Goal: Information Seeking & Learning: Compare options

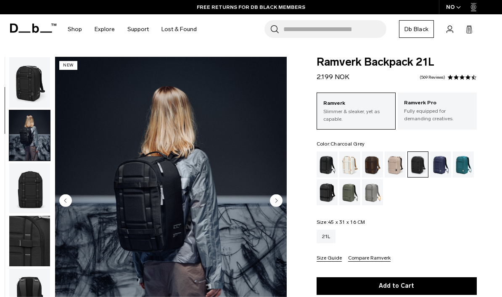
scroll to position [53, 0]
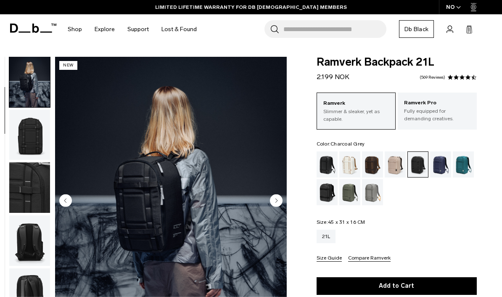
click at [373, 163] on div "Espresso" at bounding box center [372, 164] width 21 height 26
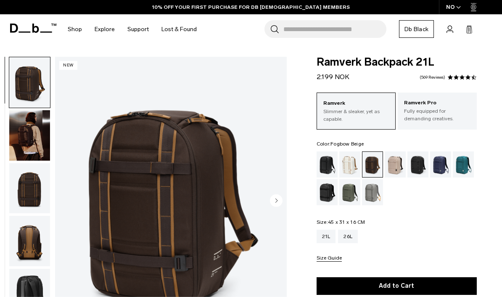
click at [397, 164] on div "Fogbow Beige" at bounding box center [394, 164] width 21 height 26
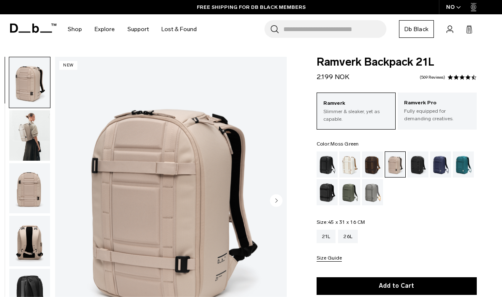
click at [349, 191] on div "Moss Green" at bounding box center [349, 192] width 21 height 26
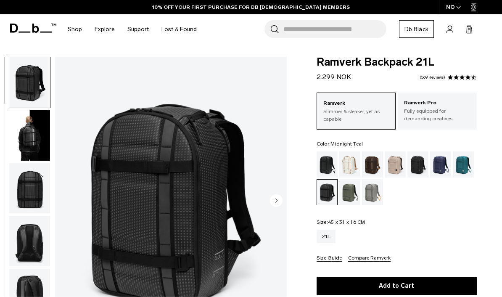
click at [462, 169] on div "Midnight Teal" at bounding box center [462, 164] width 21 height 26
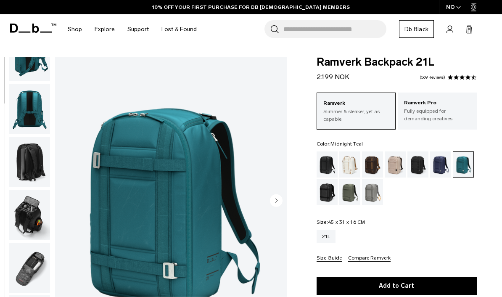
scroll to position [137, 0]
click at [27, 270] on img "button" at bounding box center [29, 267] width 41 height 50
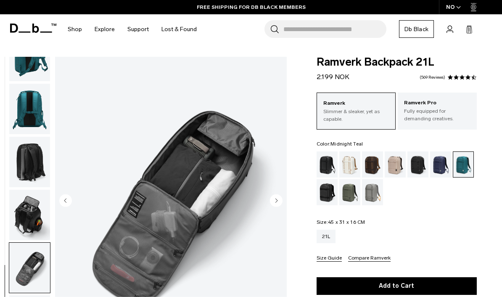
click at [353, 172] on div "Oatmilk" at bounding box center [349, 164] width 21 height 26
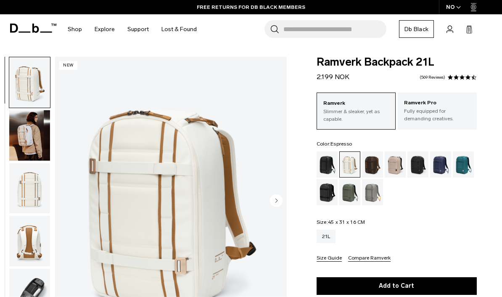
click at [371, 160] on div "Espresso" at bounding box center [372, 164] width 21 height 26
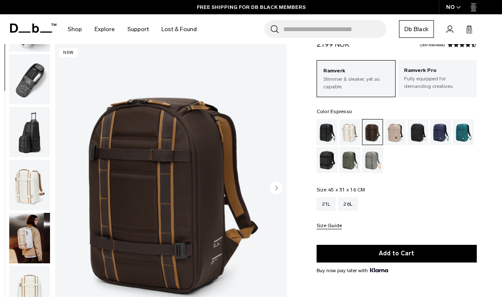
scroll to position [33, 0]
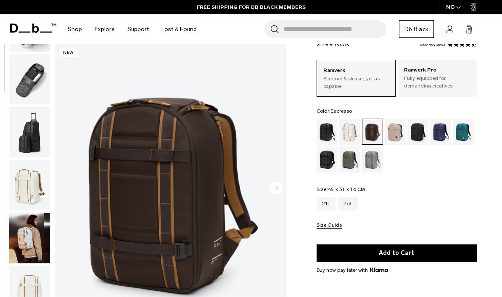
click at [346, 207] on div "26L" at bounding box center [348, 203] width 20 height 13
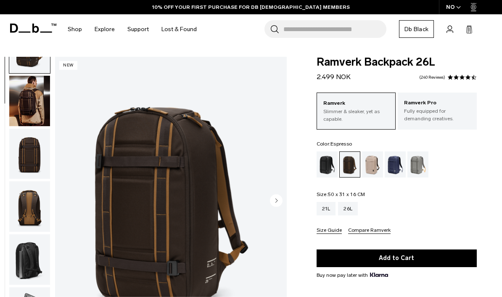
click at [24, 160] on img "button" at bounding box center [29, 154] width 41 height 50
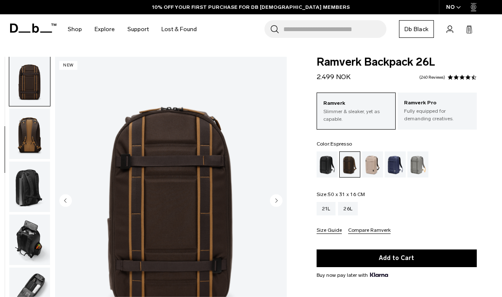
click at [31, 134] on img "button" at bounding box center [29, 133] width 41 height 50
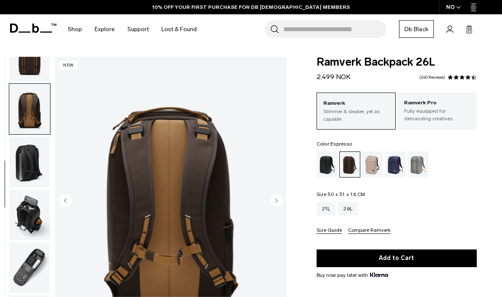
scroll to position [137, 0]
click at [21, 158] on img "button" at bounding box center [29, 162] width 41 height 50
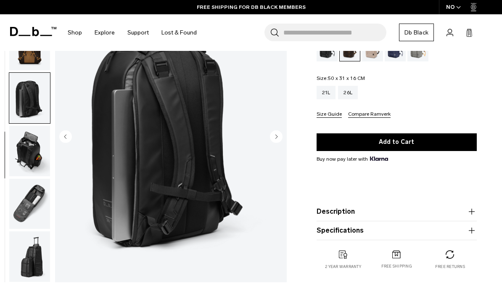
scroll to position [119, 0]
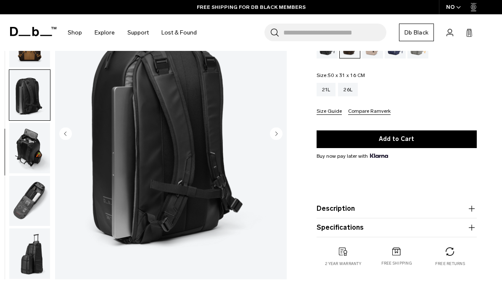
click at [28, 200] on img "button" at bounding box center [29, 200] width 41 height 50
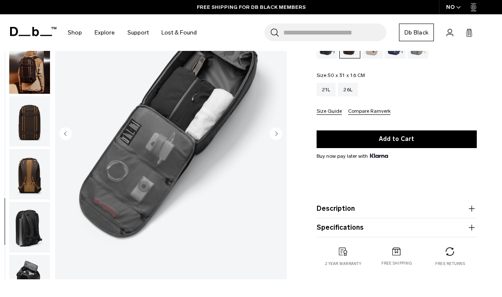
scroll to position [0, 0]
click at [26, 79] on img "button" at bounding box center [29, 68] width 41 height 50
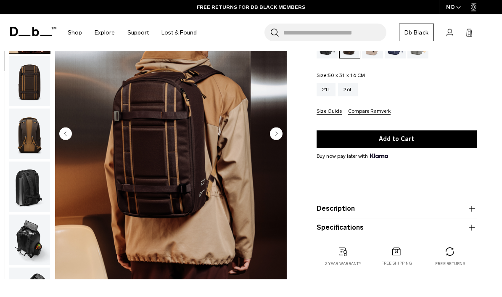
scroll to position [53, 0]
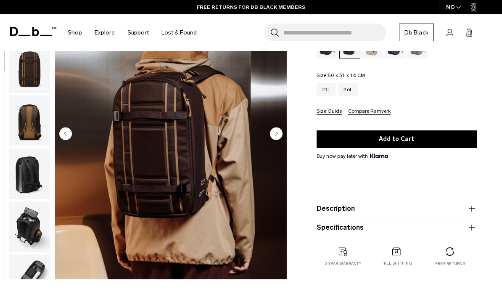
click at [326, 94] on div "21L" at bounding box center [325, 89] width 19 height 13
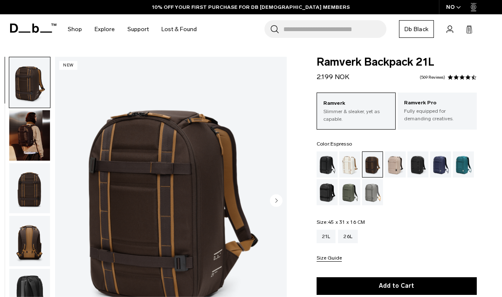
click at [33, 142] on img "button" at bounding box center [29, 135] width 41 height 50
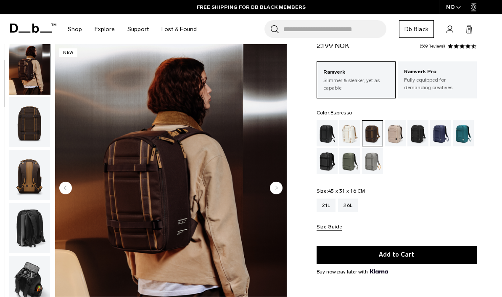
scroll to position [39, 0]
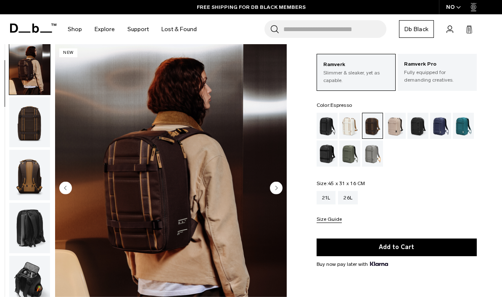
click at [414, 163] on ul at bounding box center [396, 140] width 160 height 54
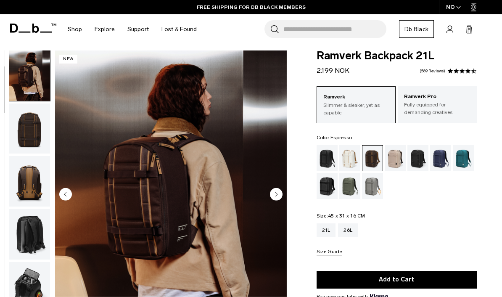
scroll to position [0, 0]
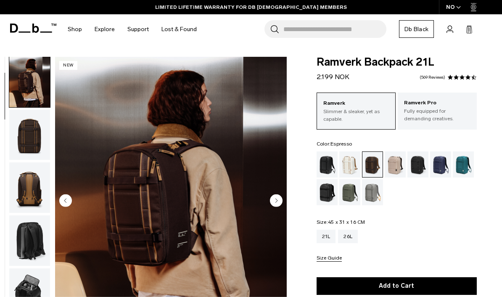
click at [349, 189] on div "Moss Green" at bounding box center [349, 192] width 21 height 26
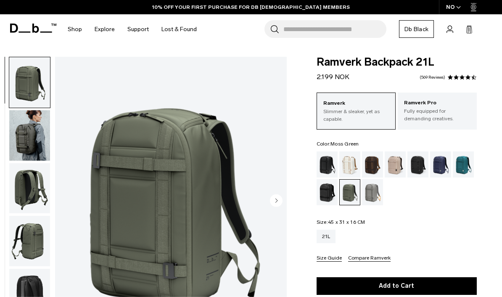
click at [29, 186] on img "button" at bounding box center [29, 188] width 41 height 50
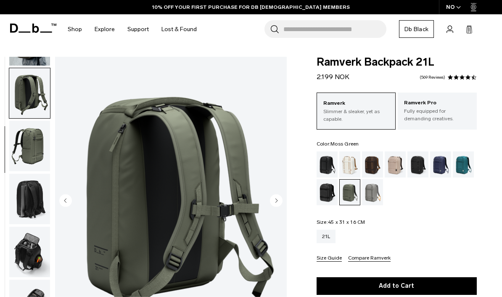
scroll to position [107, 0]
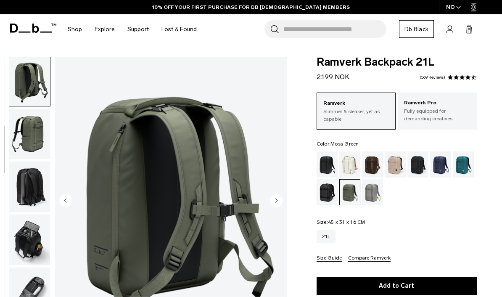
click at [23, 187] on img "button" at bounding box center [29, 186] width 41 height 50
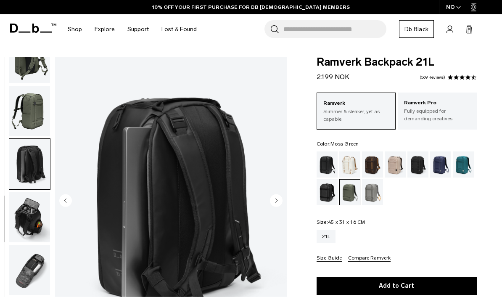
scroll to position [137, 0]
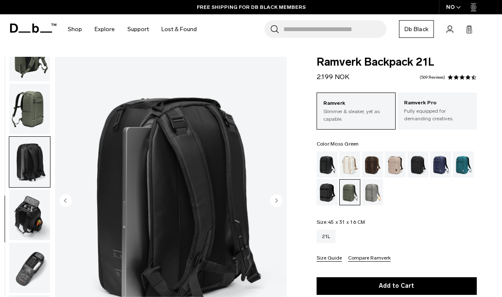
click at [24, 205] on img "button" at bounding box center [29, 214] width 41 height 50
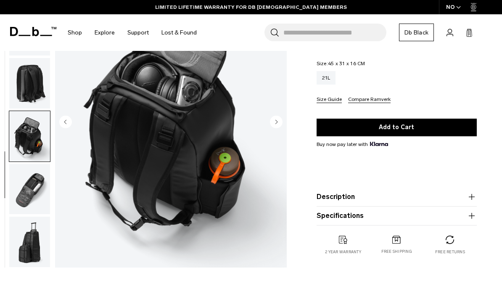
scroll to position [158, 0]
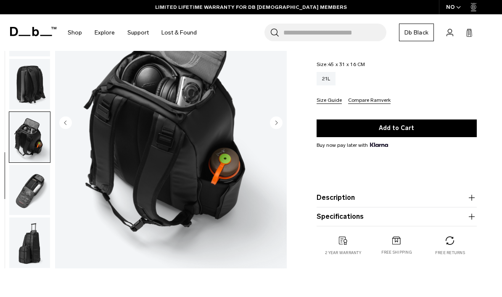
click at [469, 199] on icon "button" at bounding box center [471, 197] width 10 height 10
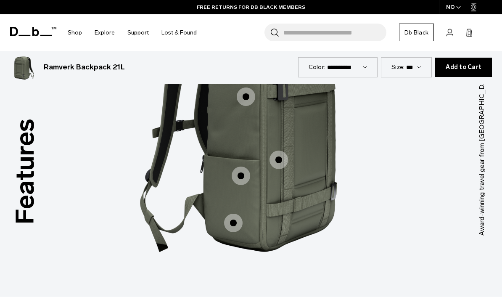
scroll to position [1101, 0]
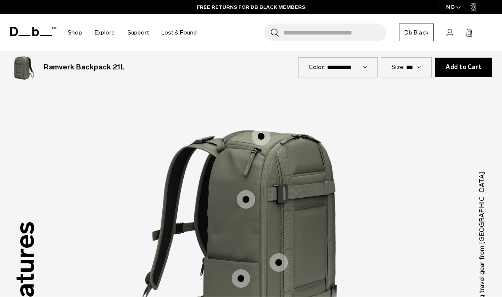
click at [283, 253] on span "1 / 3" at bounding box center [278, 262] width 18 height 18
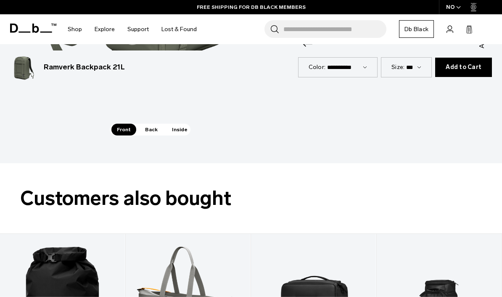
scroll to position [1389, 0]
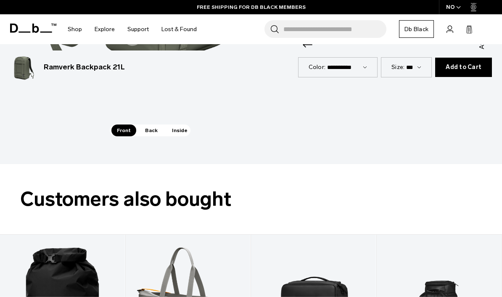
click at [149, 124] on span "Back" at bounding box center [151, 130] width 24 height 12
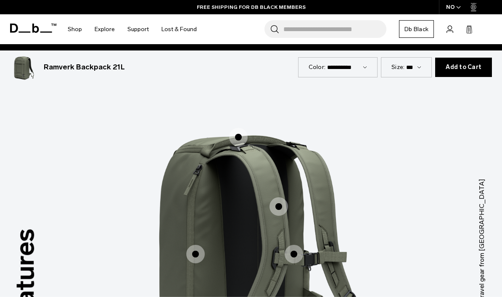
scroll to position [1112, 0]
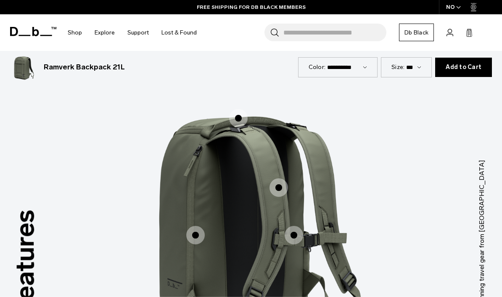
click at [194, 226] on span "2 / 3" at bounding box center [195, 235] width 18 height 18
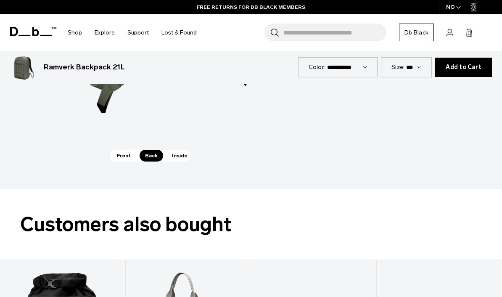
scroll to position [1368, 0]
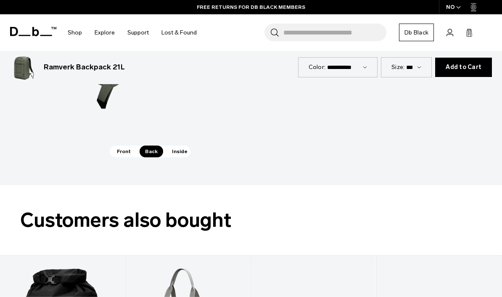
click at [184, 145] on span "Inside" at bounding box center [179, 151] width 26 height 12
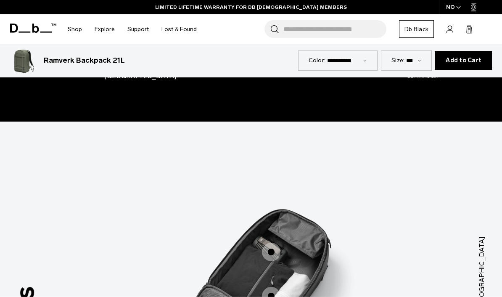
scroll to position [1047, 0]
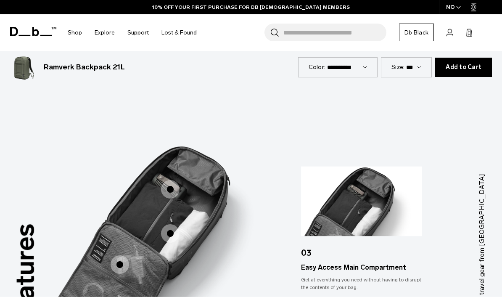
scroll to position [1101, 0]
